Goal: Transaction & Acquisition: Purchase product/service

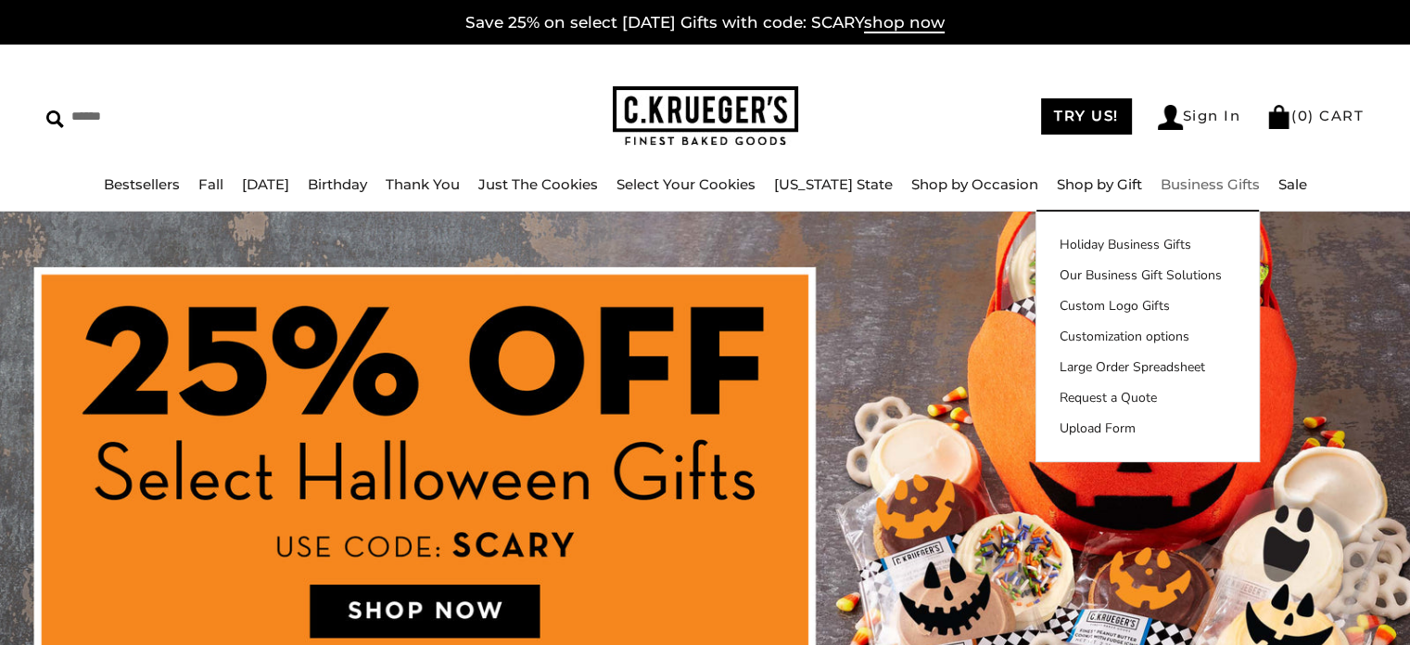
click at [1185, 190] on link "Business Gifts" at bounding box center [1210, 184] width 99 height 18
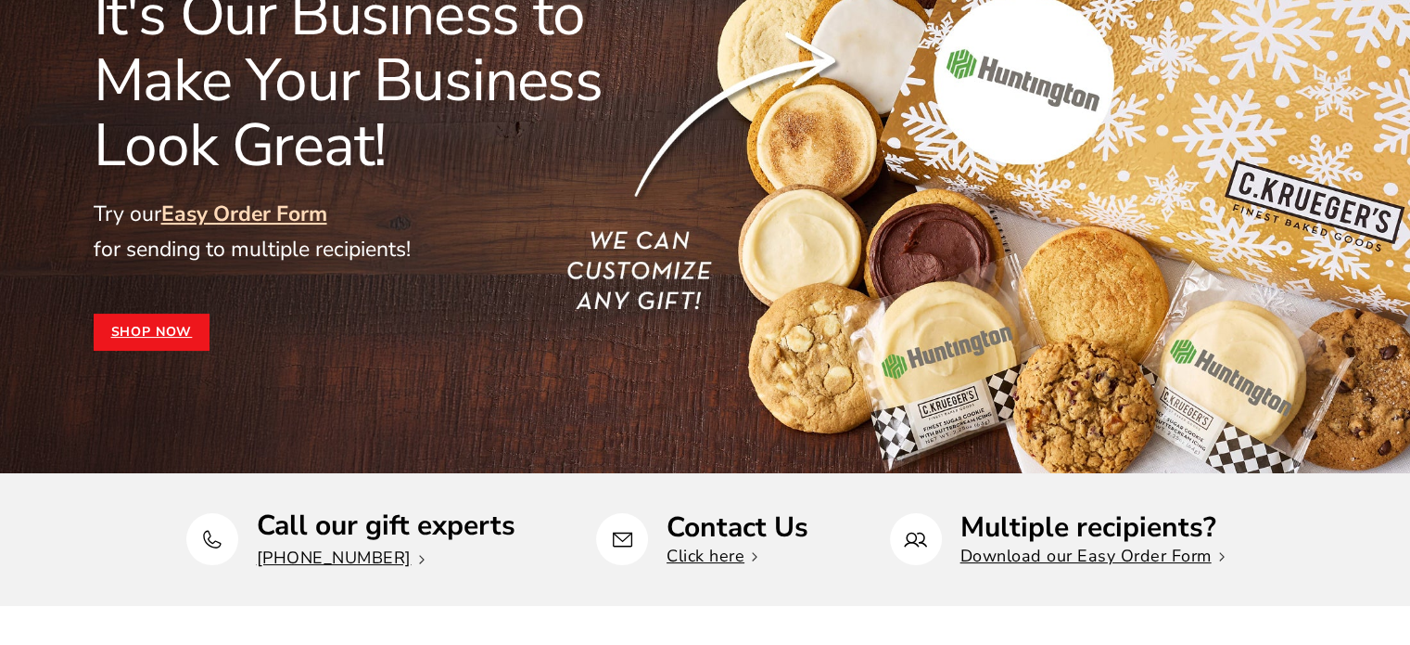
scroll to position [556, 0]
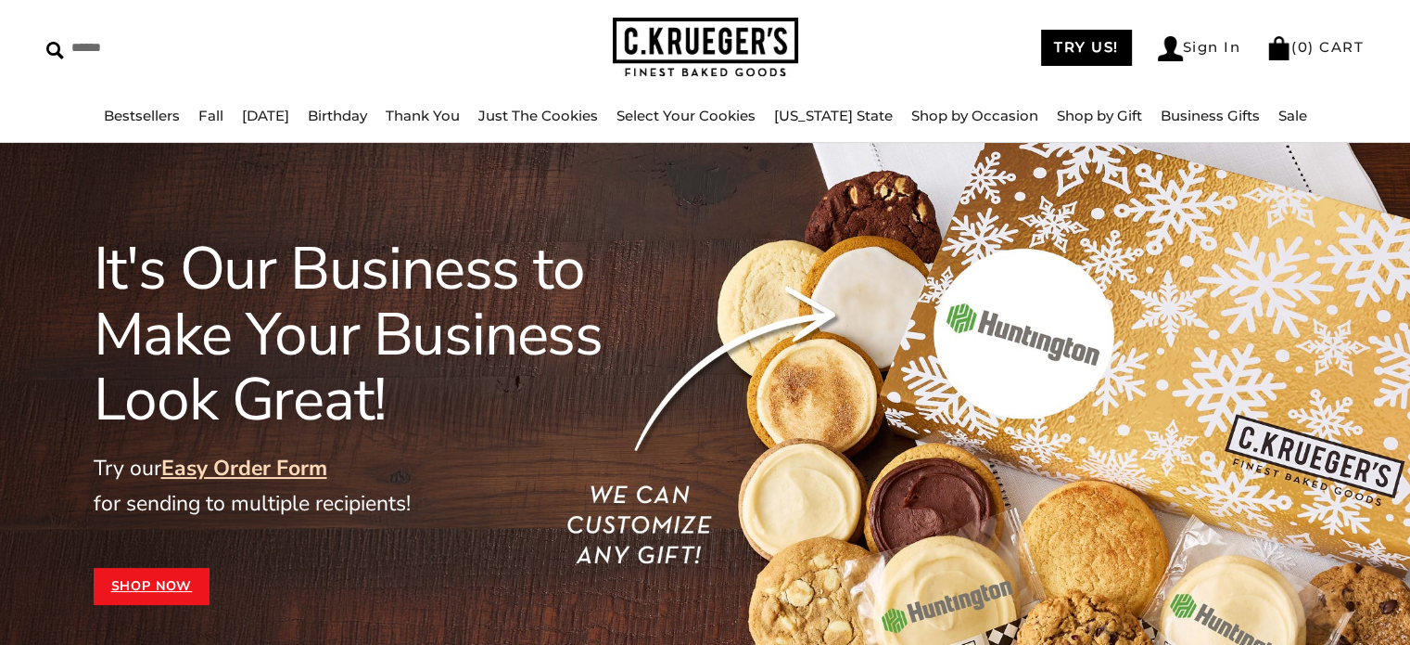
scroll to position [0, 0]
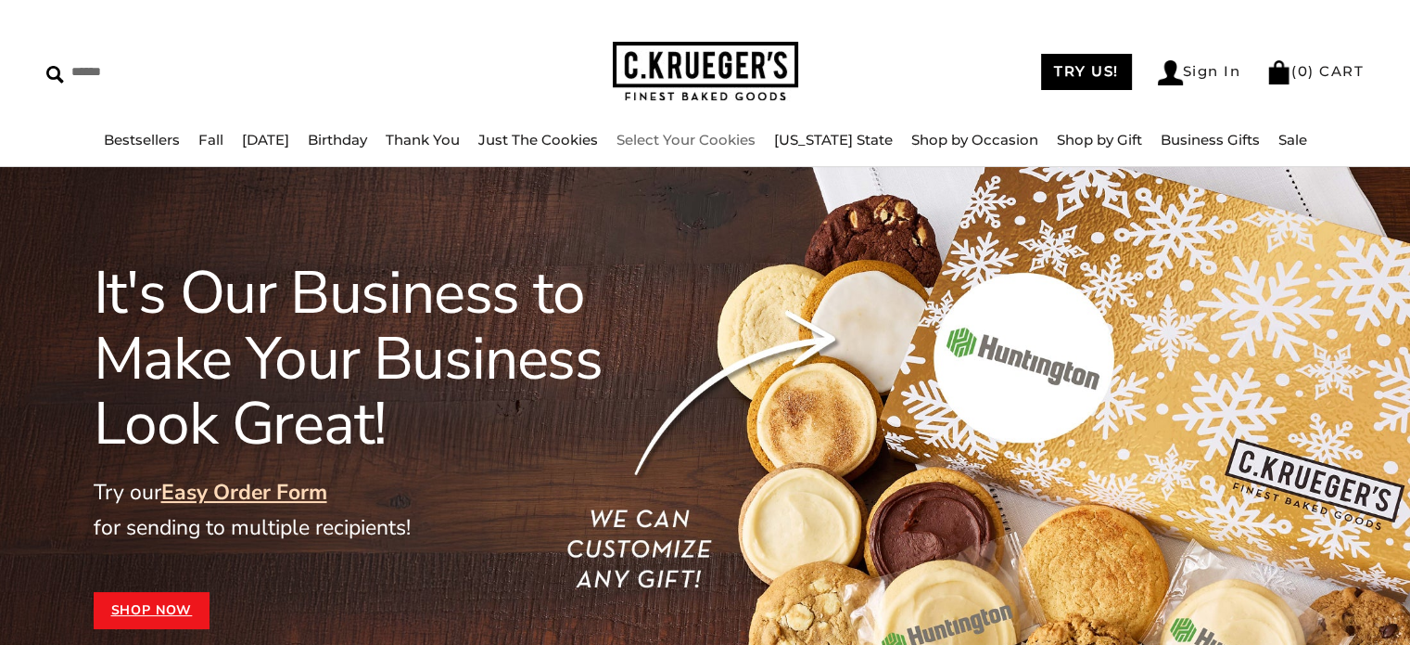
click at [734, 143] on link "Select Your Cookies" at bounding box center [686, 140] width 139 height 18
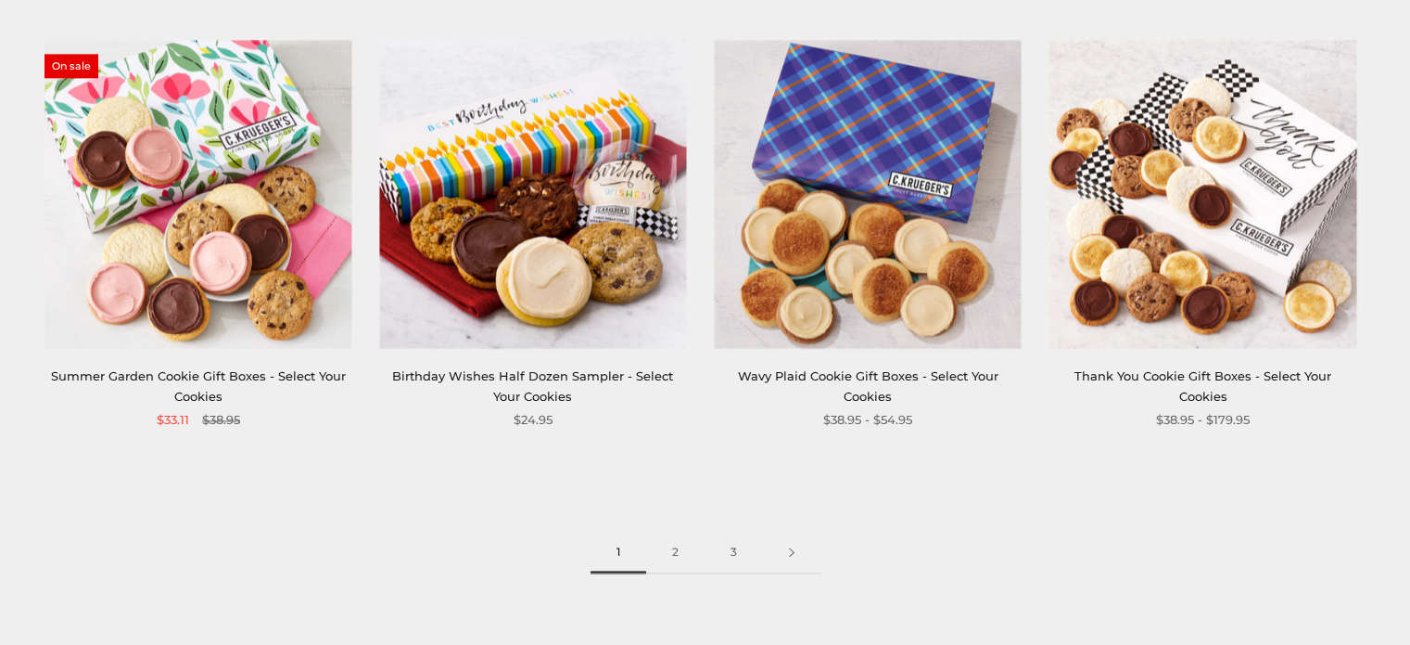
scroll to position [2689, 0]
